Goal: Information Seeking & Learning: Learn about a topic

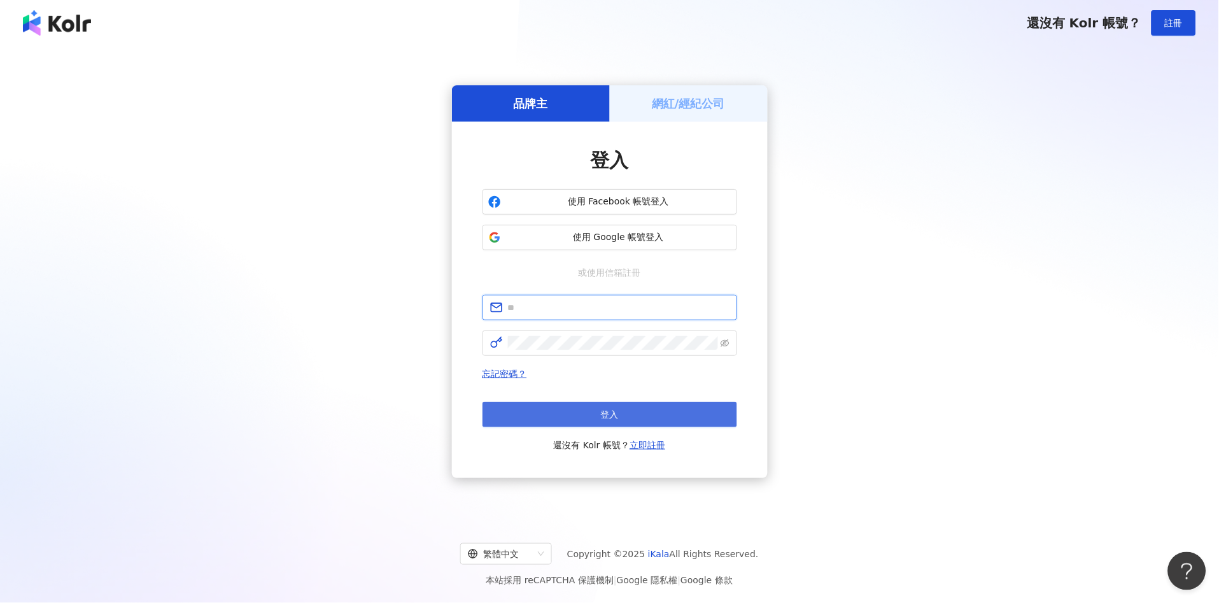
type input "**********"
click at [614, 412] on span "登入" at bounding box center [610, 414] width 18 height 10
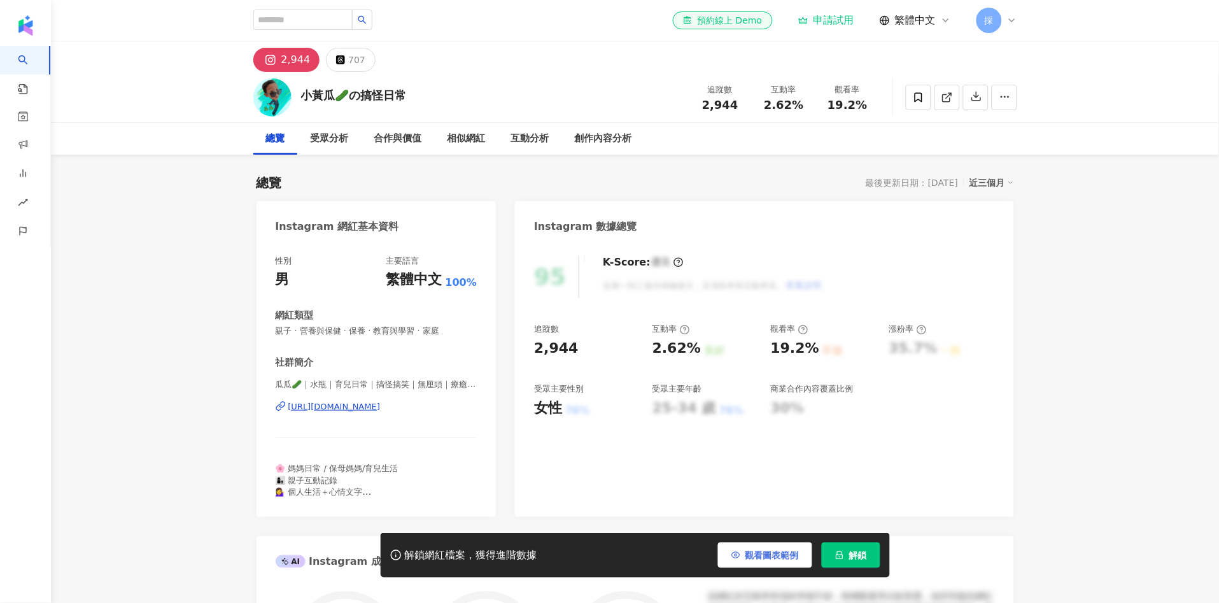
click at [783, 558] on span "觀看圖表範例" at bounding box center [771, 555] width 53 height 10
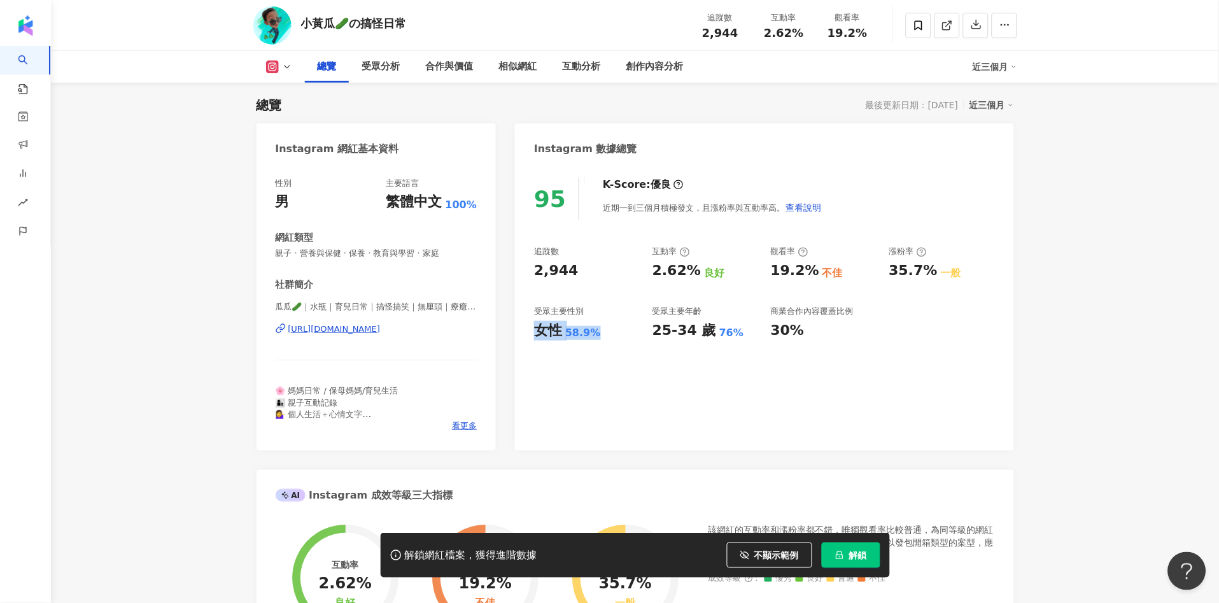
drag, startPoint x: 533, startPoint y: 326, endPoint x: 601, endPoint y: 330, distance: 67.5
click at [601, 330] on div "95 K-Score : 優良 近期一到三個月積極發文，且漲粉率與互動率高。 查看說明 追蹤數 2,944 互動率 2.62% 良好 觀看率 19.2% 不佳…" at bounding box center [764, 308] width 498 height 286
click at [590, 73] on div "互動分析" at bounding box center [582, 66] width 38 height 15
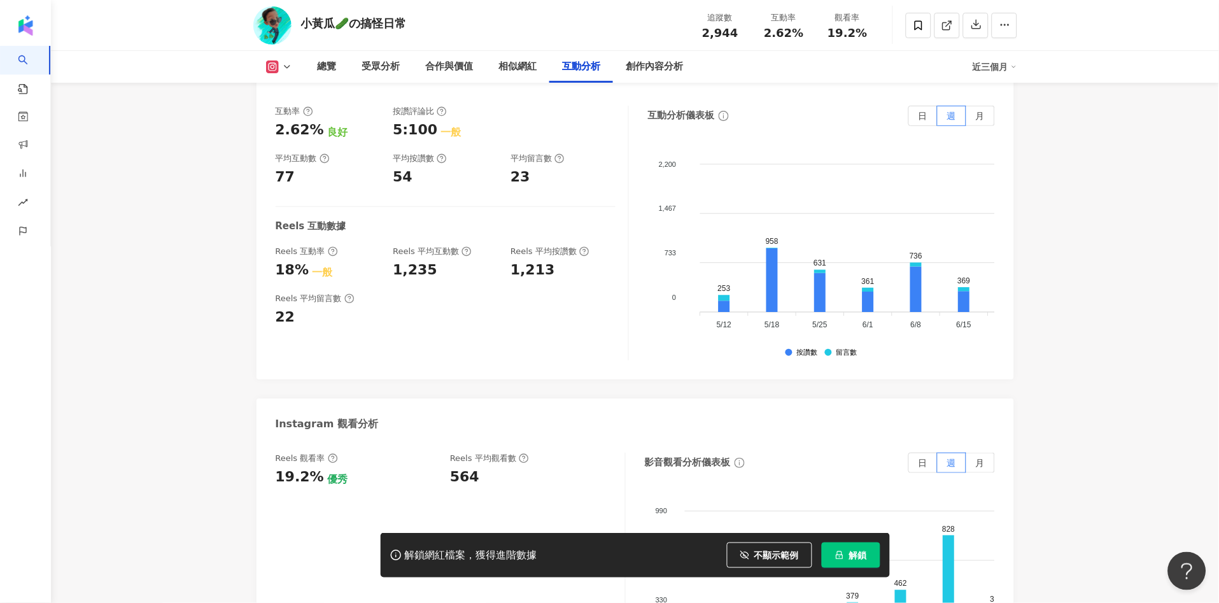
scroll to position [2579, 0]
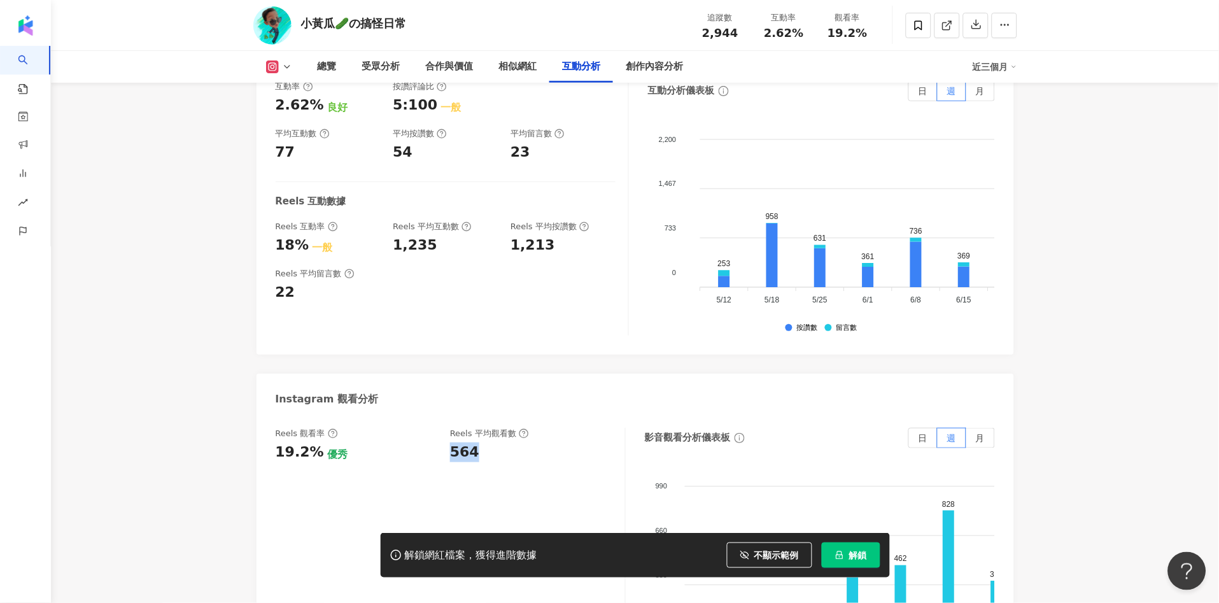
drag, startPoint x: 447, startPoint y: 437, endPoint x: 477, endPoint y: 436, distance: 30.6
click at [477, 436] on div "Reels 觀看率 19.2% 優秀 Reels 平均觀看數 564" at bounding box center [444, 445] width 337 height 34
copy div "564"
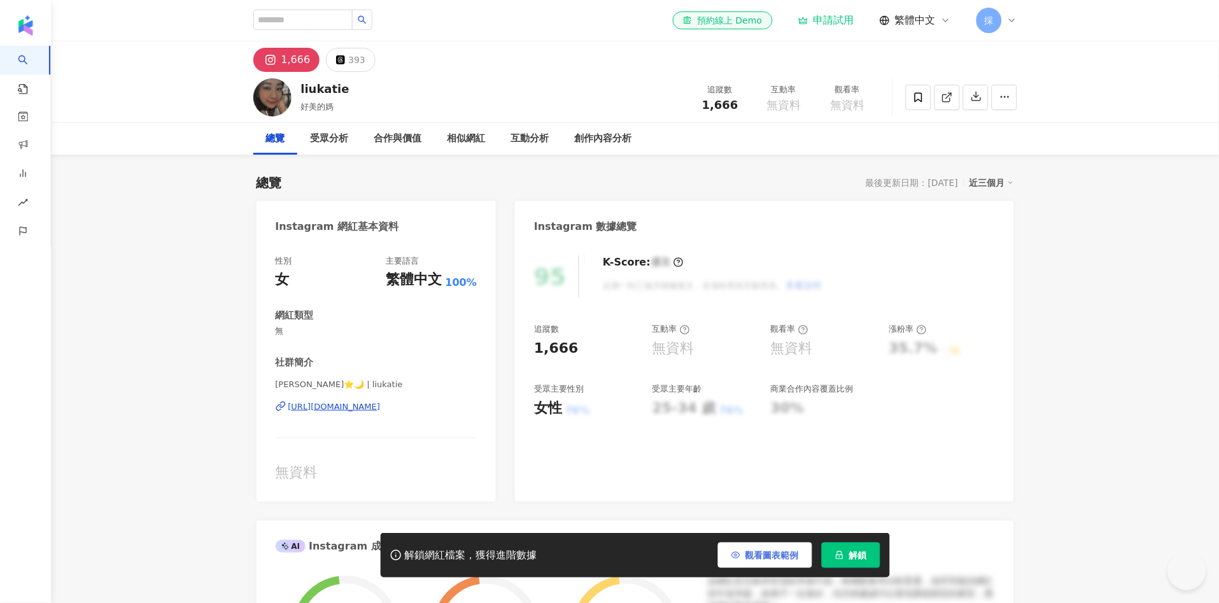
click at [771, 556] on span "觀看圖表範例" at bounding box center [771, 555] width 53 height 10
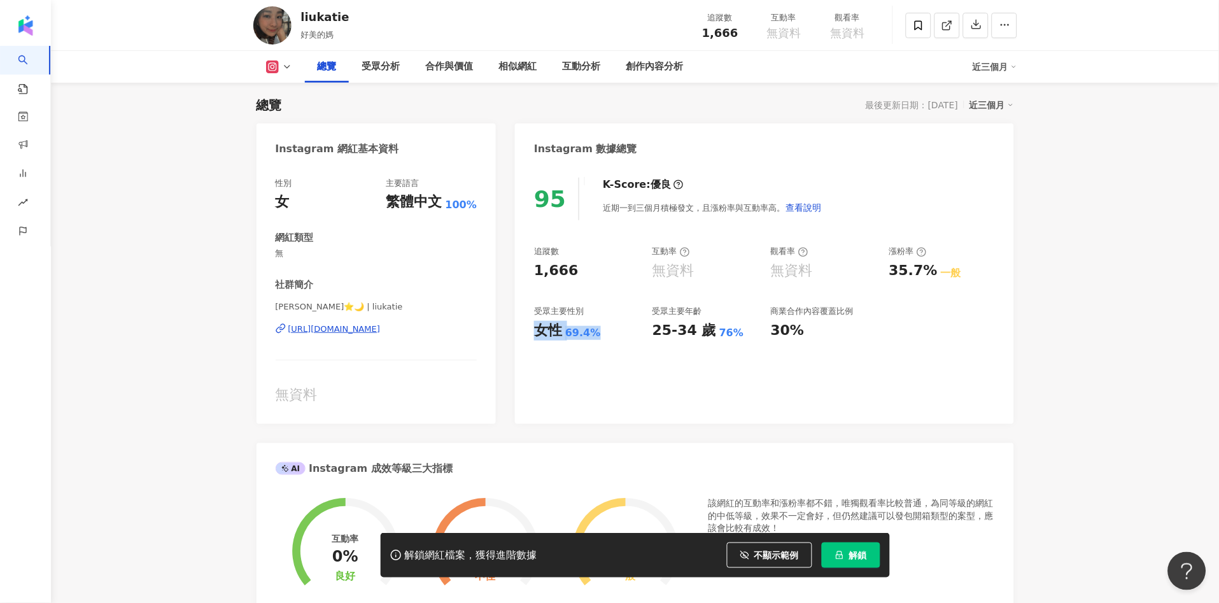
drag, startPoint x: 533, startPoint y: 328, endPoint x: 883, endPoint y: 36, distance: 455.4
click at [603, 332] on div "95 K-Score : 優良 近期一到三個月積極發文，且漲粉率與互動率高。 查看說明 追蹤數 1,666 互動率 無資料 觀看率 無資料 漲粉率 35.7%…" at bounding box center [764, 294] width 498 height 259
click at [381, 331] on div "[URL][DOMAIN_NAME]" at bounding box center [334, 328] width 92 height 11
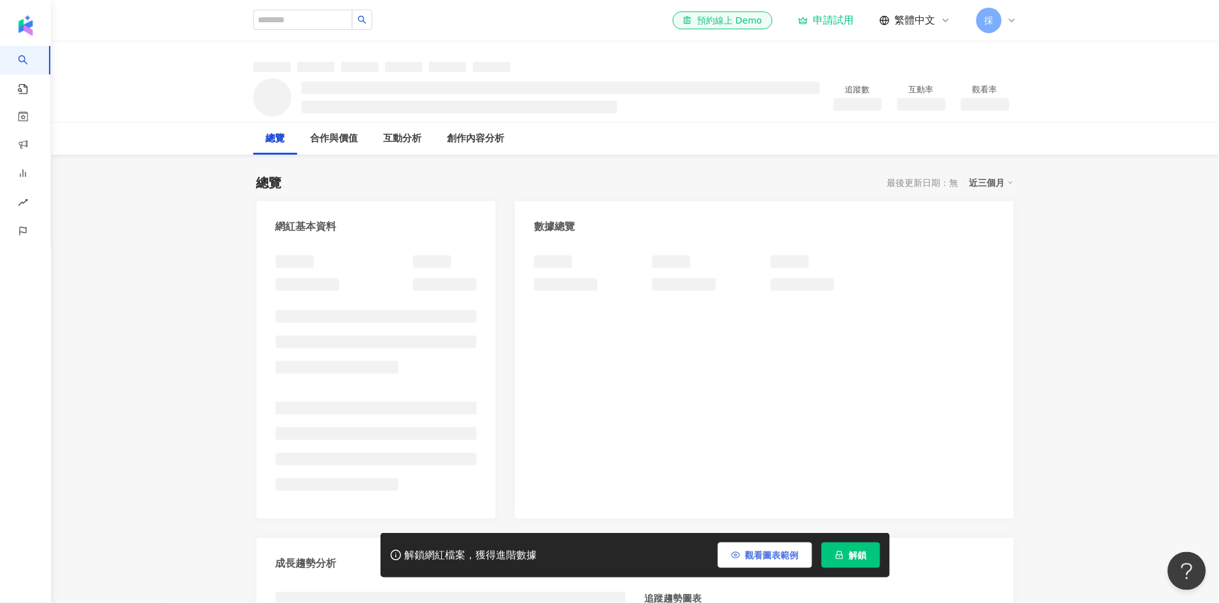
click at [774, 556] on span "觀看圖表範例" at bounding box center [771, 555] width 53 height 10
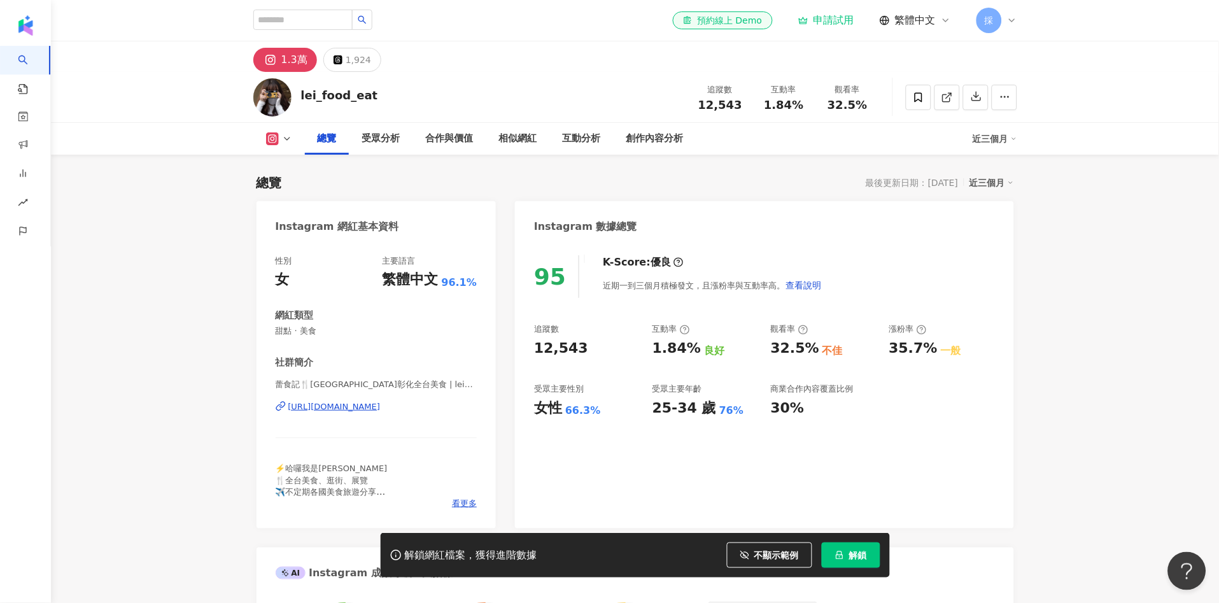
scroll to position [78, 0]
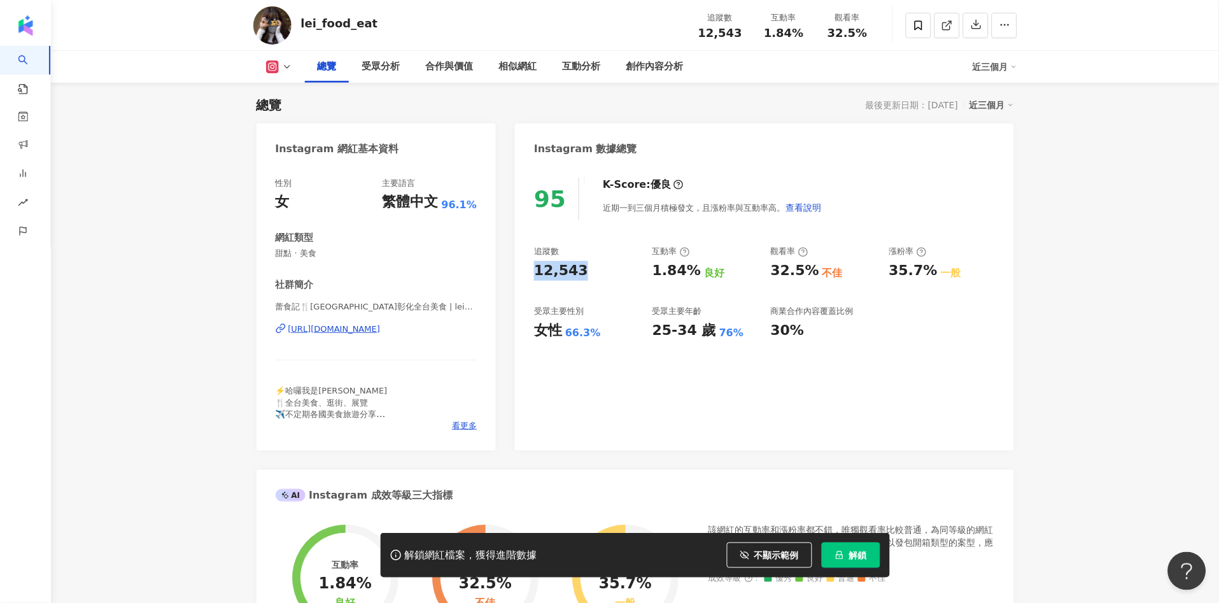
drag, startPoint x: 550, startPoint y: 277, endPoint x: 578, endPoint y: 279, distance: 28.1
click at [578, 279] on div "追蹤數 12,543" at bounding box center [587, 263] width 106 height 34
copy div "12,543"
drag, startPoint x: 530, startPoint y: 334, endPoint x: 671, endPoint y: 274, distance: 152.8
click at [600, 327] on div "95 K-Score : 優良 近期一到三個月積極發文，且漲粉率與互動率高。 查看說明 追蹤數 12,543 互動率 1.84% 良好 觀看率 32.5% 不…" at bounding box center [764, 308] width 498 height 286
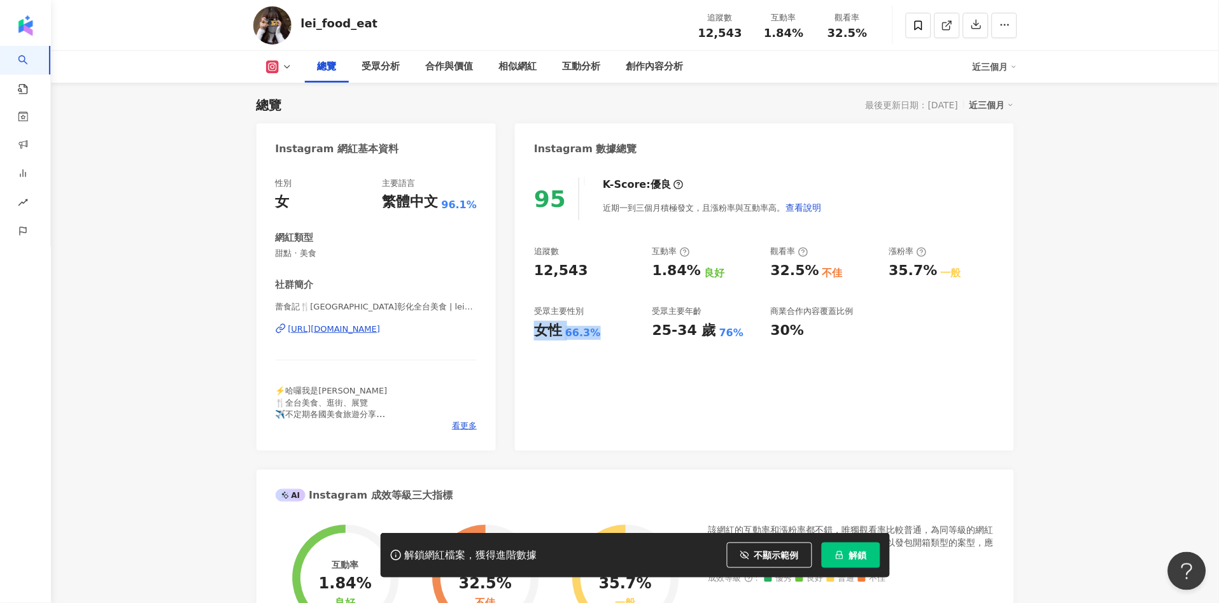
copy div "女性 66.3%"
drag, startPoint x: 659, startPoint y: 270, endPoint x: 693, endPoint y: 267, distance: 33.8
click at [693, 267] on div "追蹤數 12,543 互動率 1.84% 良好 觀看率 32.5% 不佳 漲粉率 35.7% 一般 受眾主要性別 女性 66.3% 受眾主要年齡 25-34 …" at bounding box center [764, 293] width 460 height 94
copy div "1.84%"
drag, startPoint x: 764, startPoint y: 270, endPoint x: 882, endPoint y: 100, distance: 206.7
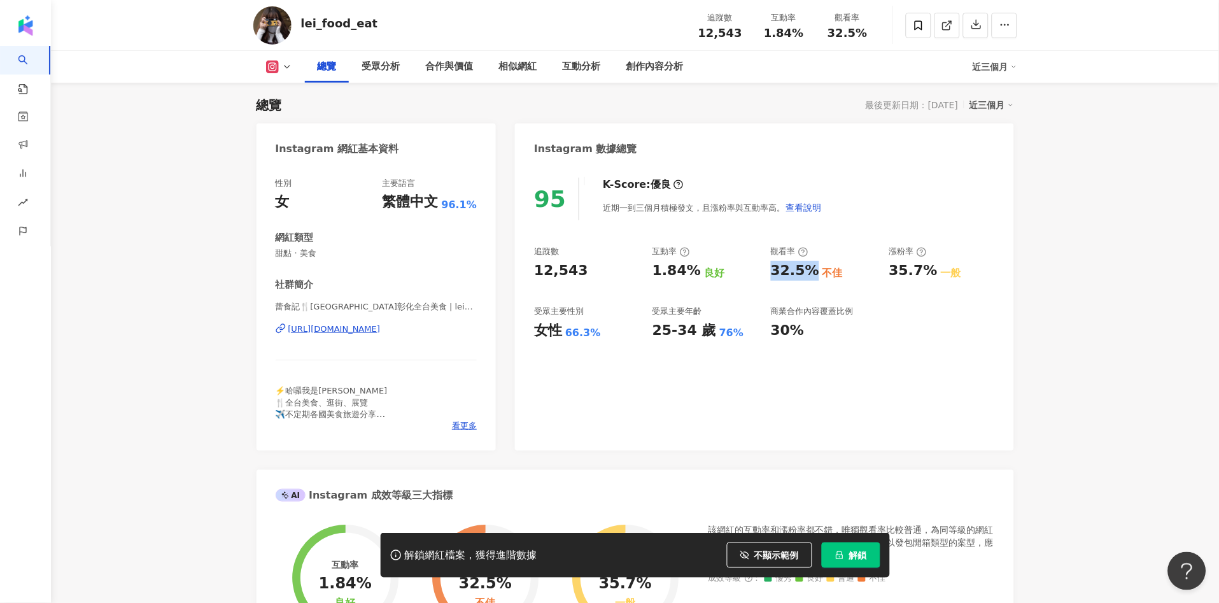
click at [812, 273] on div "追蹤數 12,543 互動率 1.84% 良好 觀看率 32.5% 不佳 漲粉率 35.7% 一般 受眾主要性別 女性 66.3% 受眾主要年齡 25-34 …" at bounding box center [764, 293] width 460 height 94
copy div "32.5%"
click at [589, 73] on div "互動分析" at bounding box center [582, 66] width 38 height 15
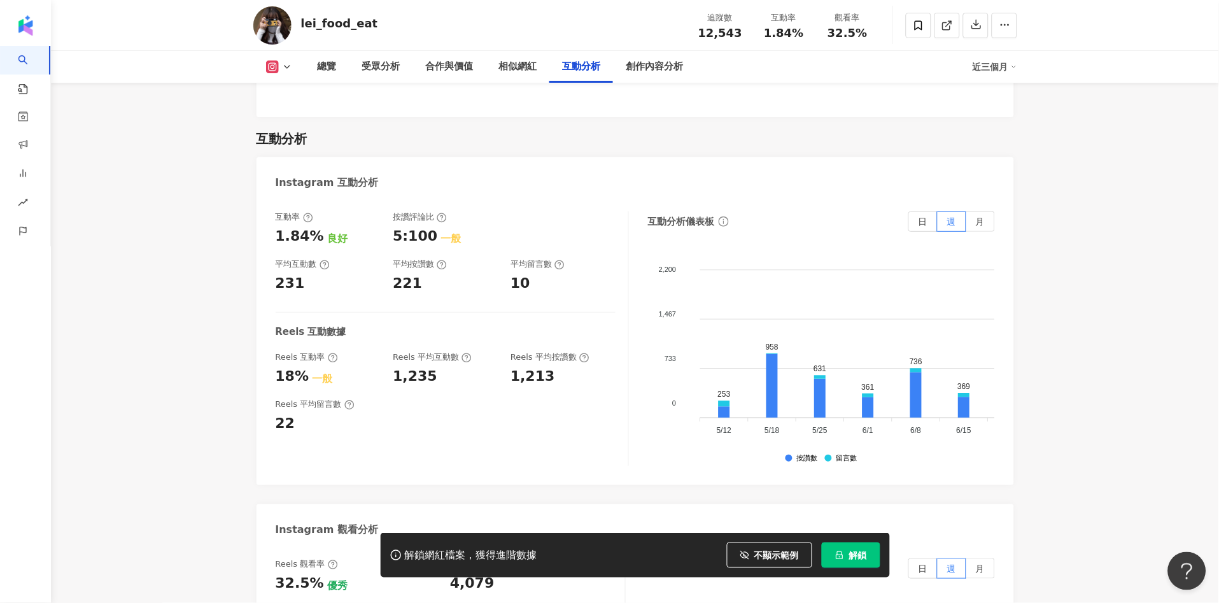
scroll to position [2624, 0]
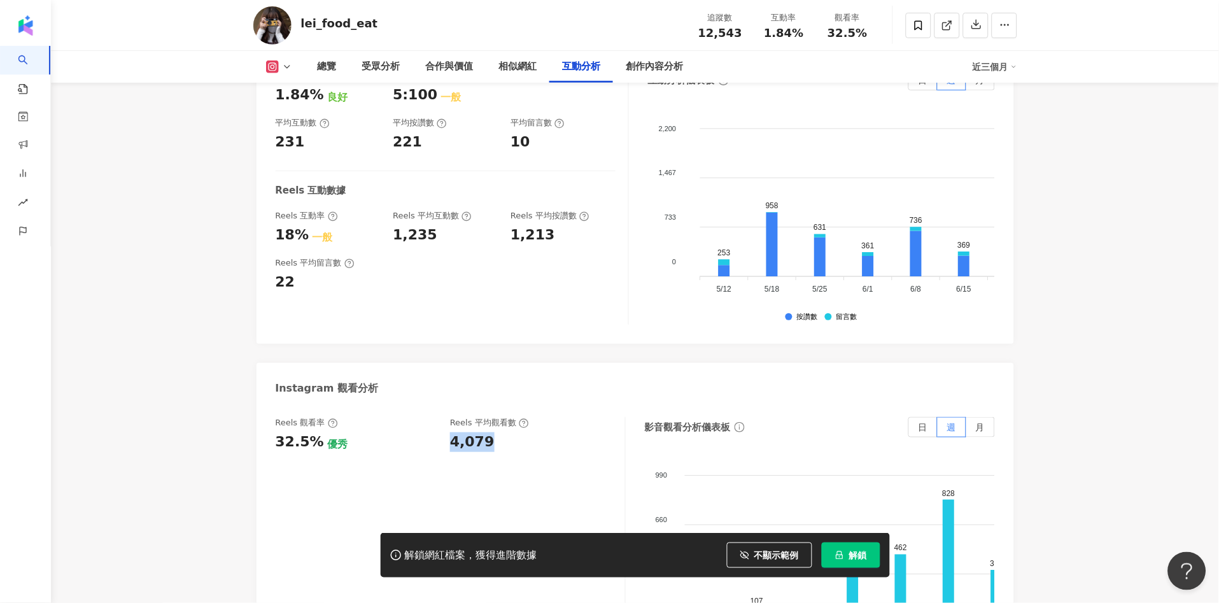
drag, startPoint x: 447, startPoint y: 409, endPoint x: 487, endPoint y: 403, distance: 41.1
click at [487, 417] on div "Reels 觀看率 32.5% 優秀 Reels 平均觀看數 4,079" at bounding box center [444, 434] width 337 height 34
copy div "4,079"
